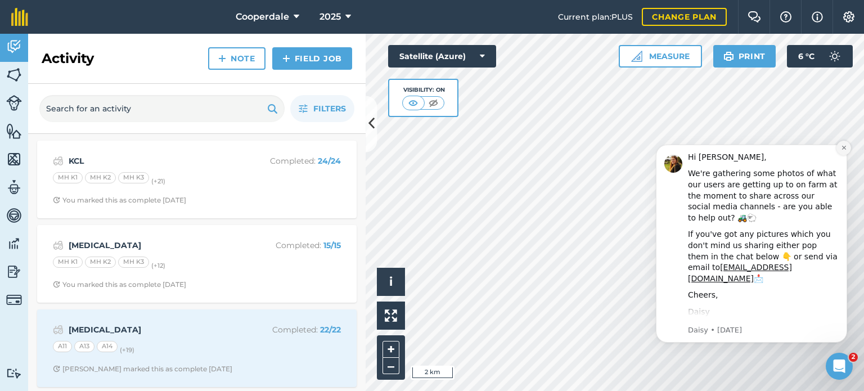
click at [843, 150] on icon "Dismiss notification" at bounding box center [844, 148] width 6 height 6
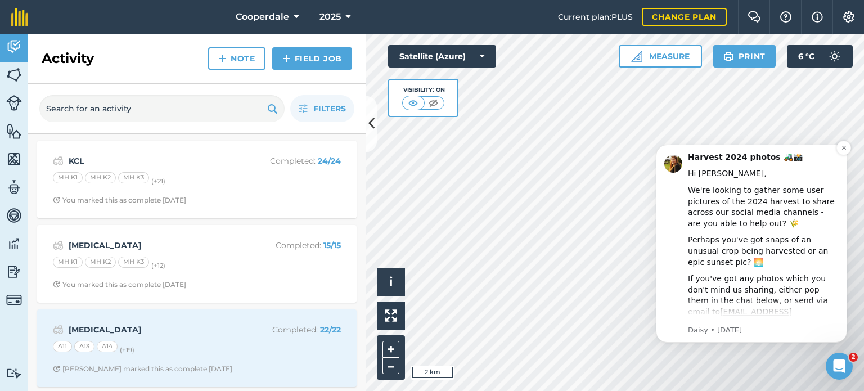
scroll to position [30, 0]
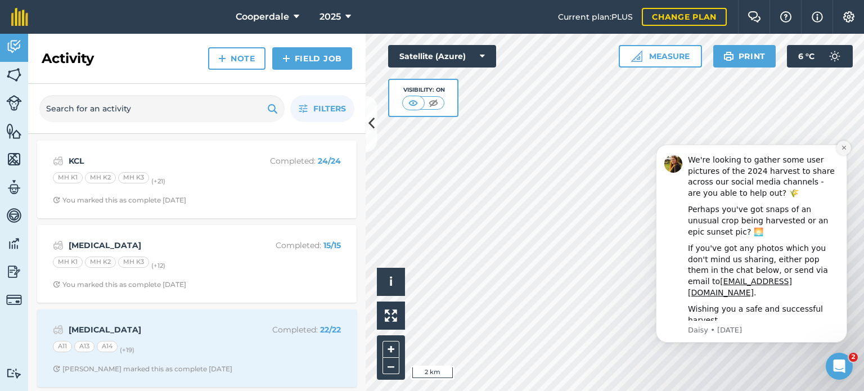
click at [843, 148] on icon "Dismiss notification" at bounding box center [844, 148] width 6 height 6
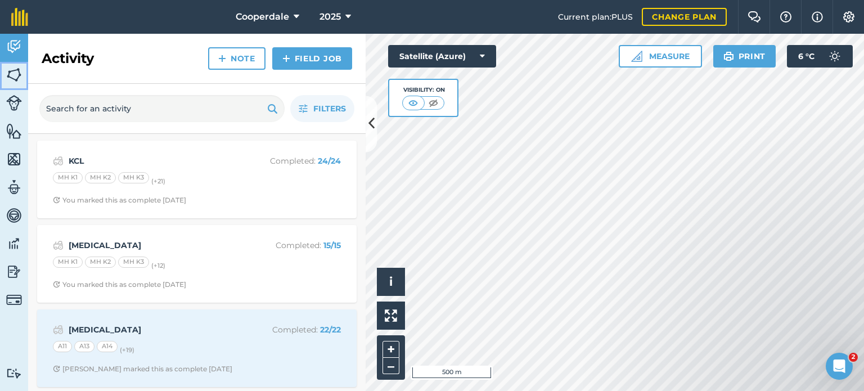
click at [12, 80] on img at bounding box center [14, 74] width 16 height 17
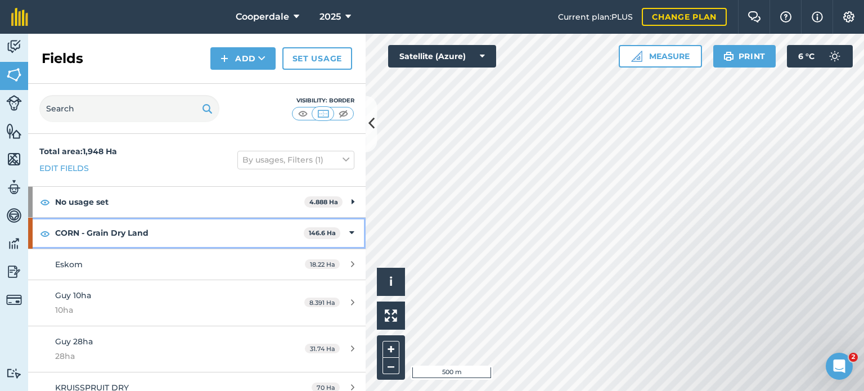
click at [349, 231] on icon at bounding box center [351, 233] width 5 height 12
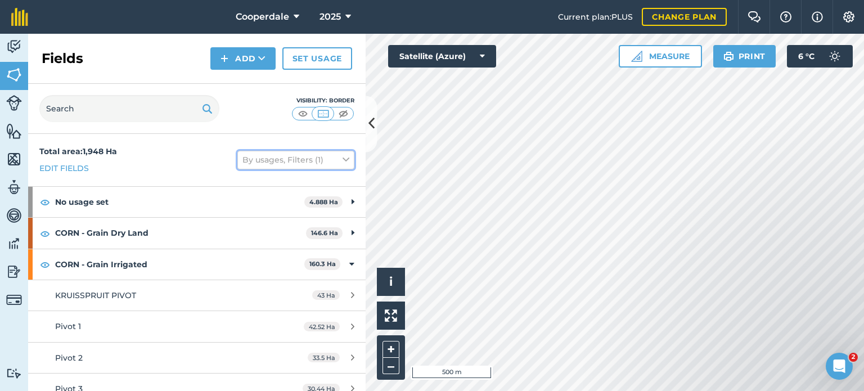
click at [341, 161] on button "By usages, Filters (1)" at bounding box center [295, 160] width 117 height 18
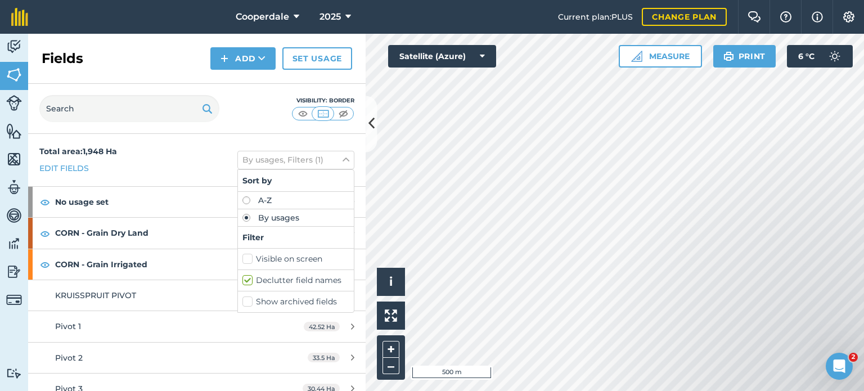
click at [242, 260] on label "Visible on screen" at bounding box center [295, 259] width 107 height 12
click at [242, 260] on input "Visible on screen" at bounding box center [245, 256] width 7 height 7
checkbox input "true"
click at [275, 101] on div "Visibility: Border" at bounding box center [197, 109] width 338 height 50
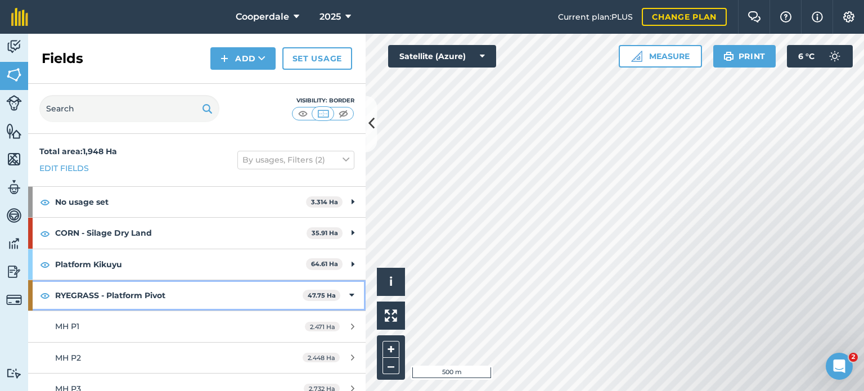
click at [349, 293] on icon at bounding box center [351, 295] width 5 height 12
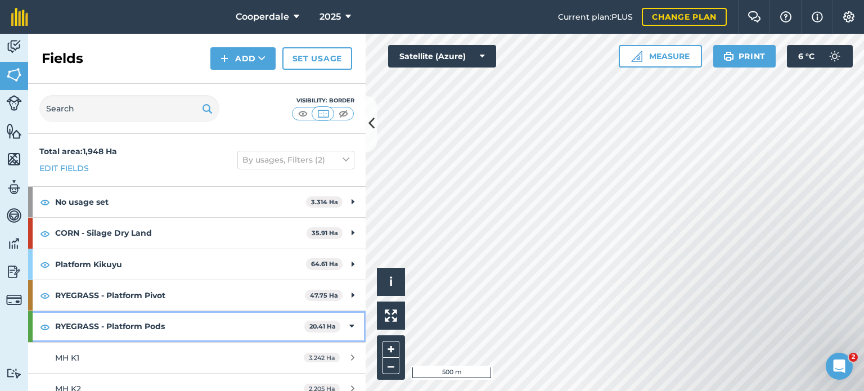
click at [346, 326] on div "RYEGRASS - Platform Pods 20.41 Ha" at bounding box center [197, 326] width 338 height 30
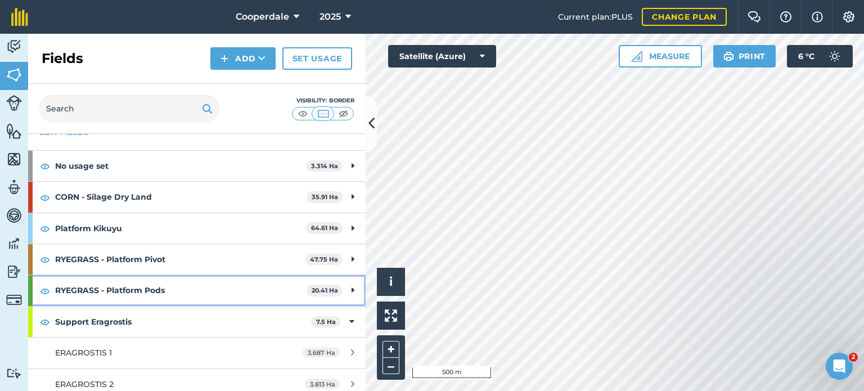
scroll to position [37, 0]
